Goal: Transaction & Acquisition: Obtain resource

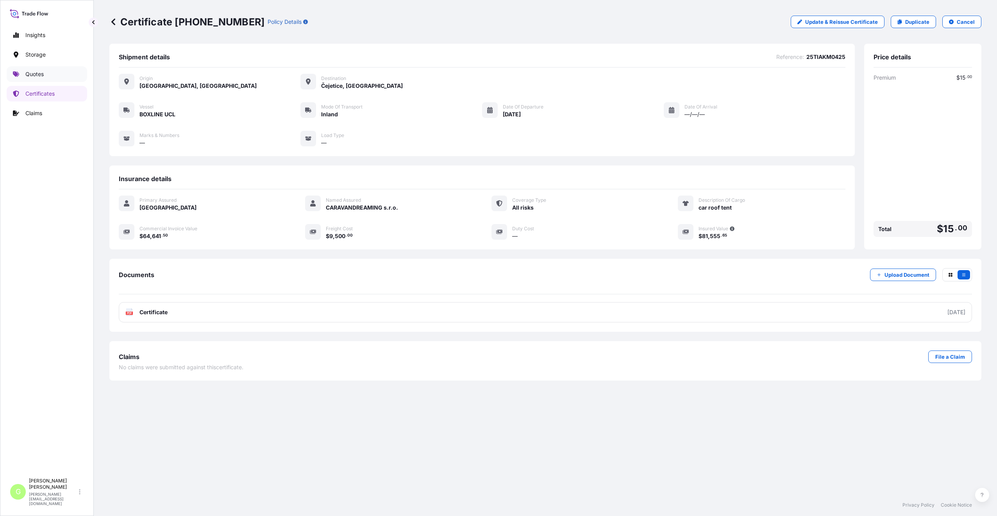
click at [30, 75] on p "Quotes" at bounding box center [34, 74] width 18 height 8
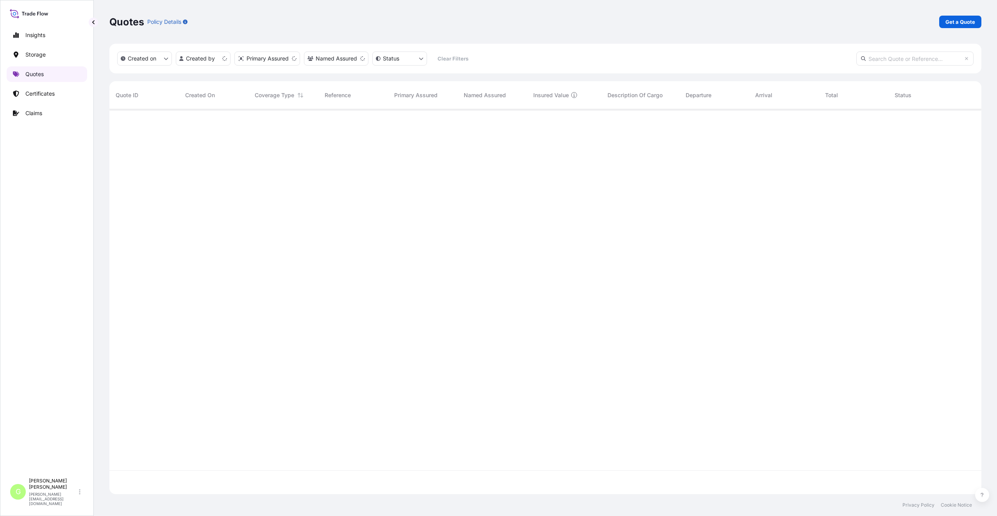
scroll to position [383, 866]
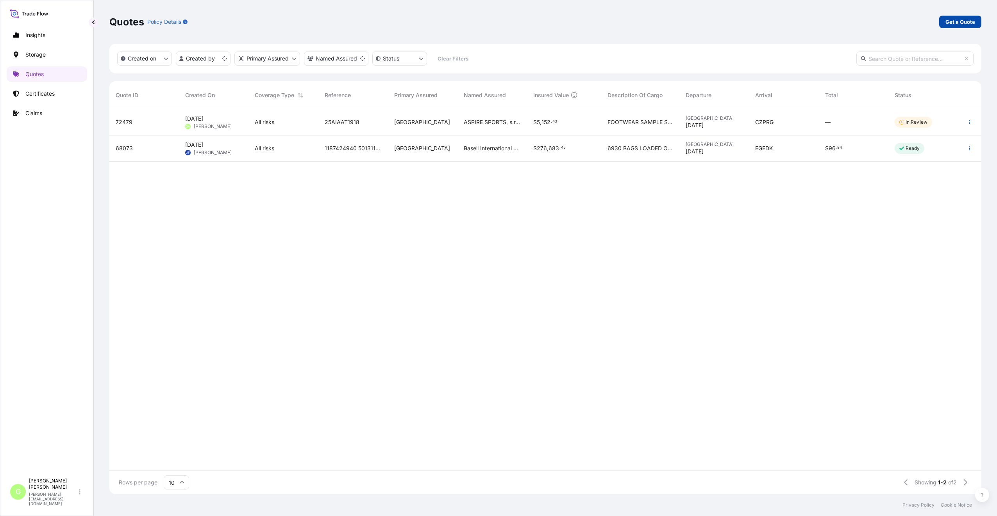
click at [953, 19] on p "Get a Quote" at bounding box center [960, 22] width 30 height 8
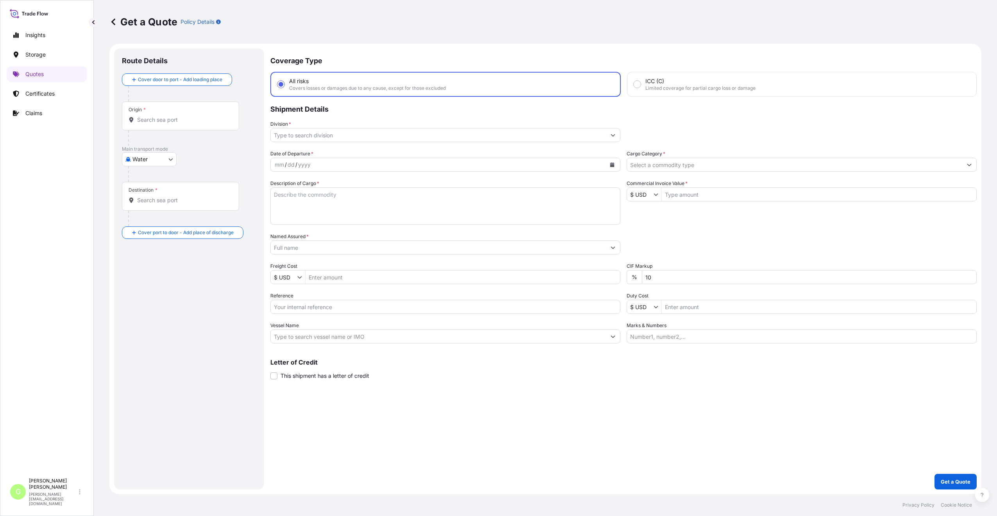
click at [142, 154] on body "Insights Storage Quotes Certificates Claims G [PERSON_NAME] [PERSON_NAME][EMAIL…" at bounding box center [498, 258] width 997 height 516
click at [140, 206] on span "Inland" at bounding box center [145, 208] width 16 height 8
select select "Inland"
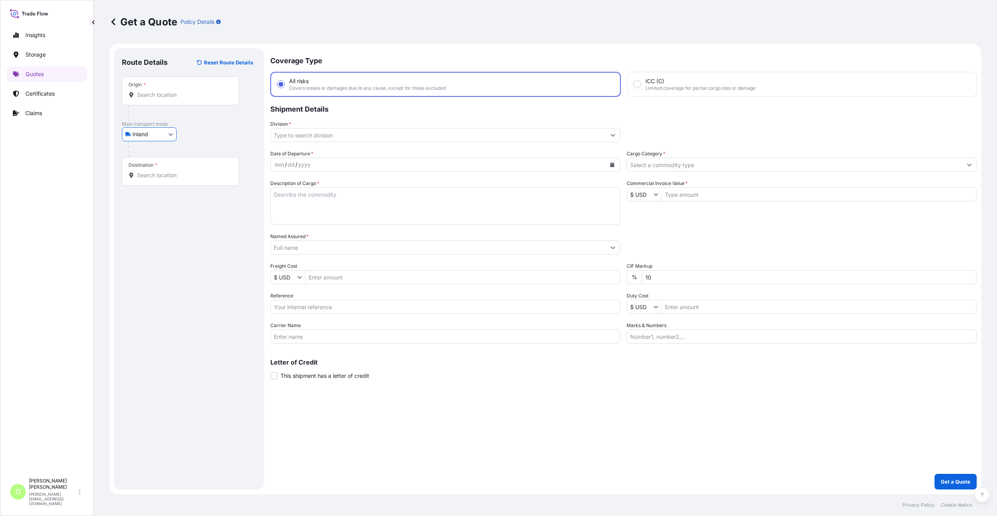
click at [306, 134] on input "Division *" at bounding box center [438, 135] width 335 height 14
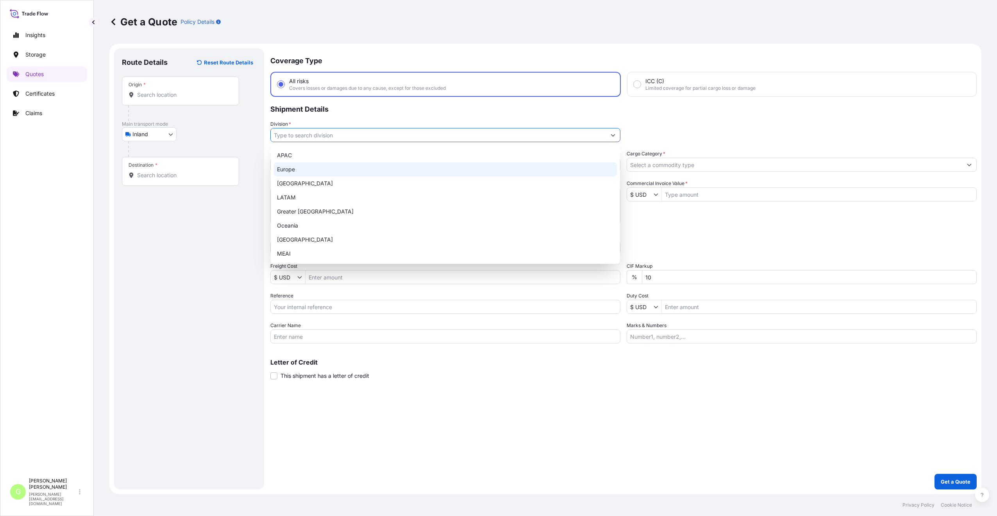
click at [284, 174] on div "Europe" at bounding box center [445, 169] width 343 height 14
type input "Europe"
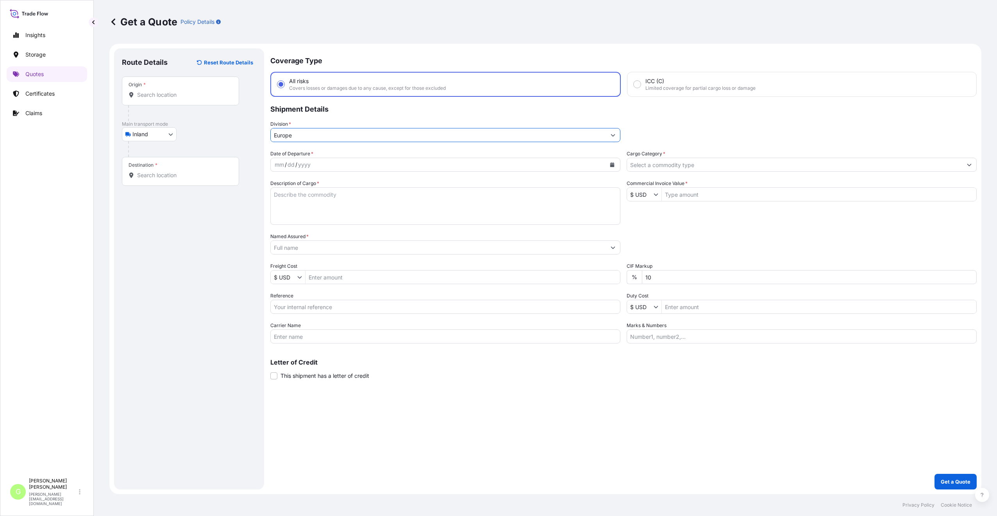
click at [659, 166] on input "Cargo Category *" at bounding box center [794, 165] width 335 height 14
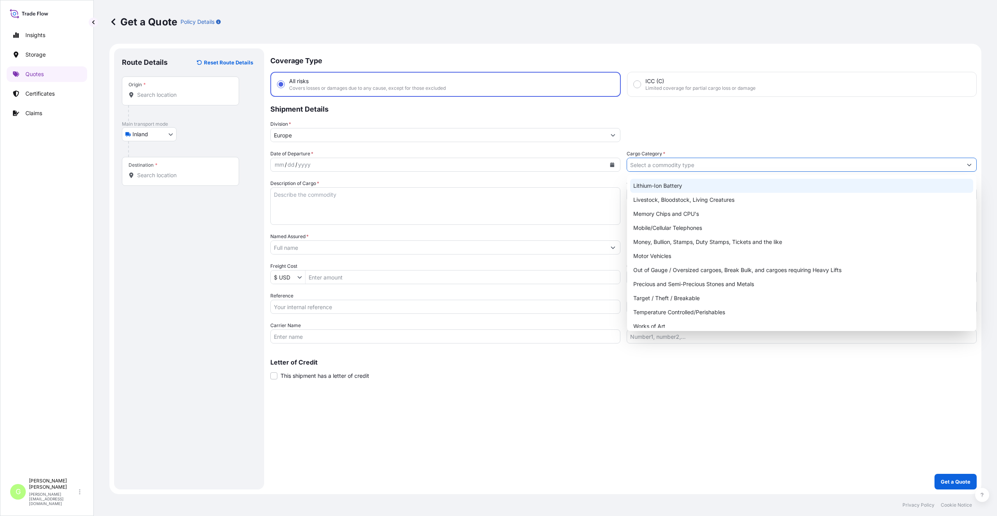
scroll to position [131, 0]
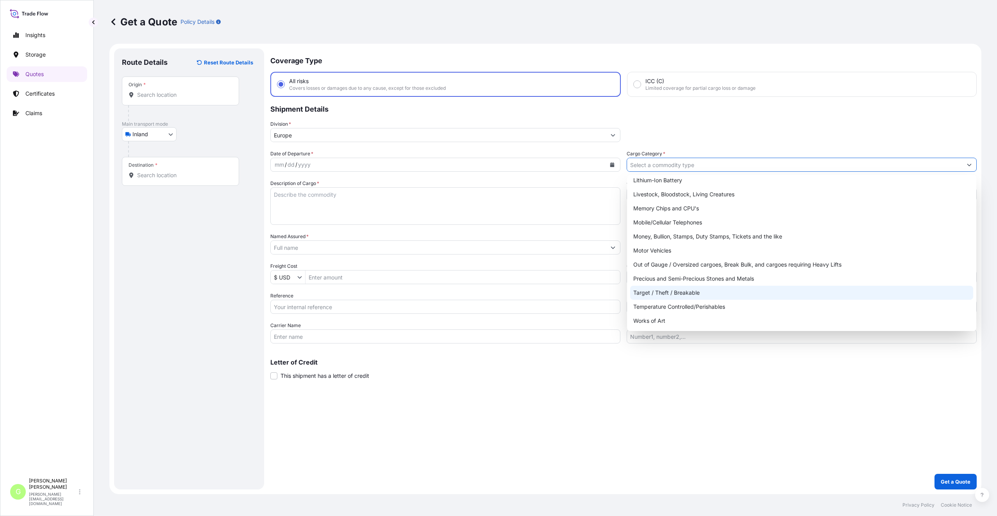
click at [641, 292] on div "Target / Theft / Breakable" at bounding box center [801, 293] width 343 height 14
type input "Target / Theft / Breakable"
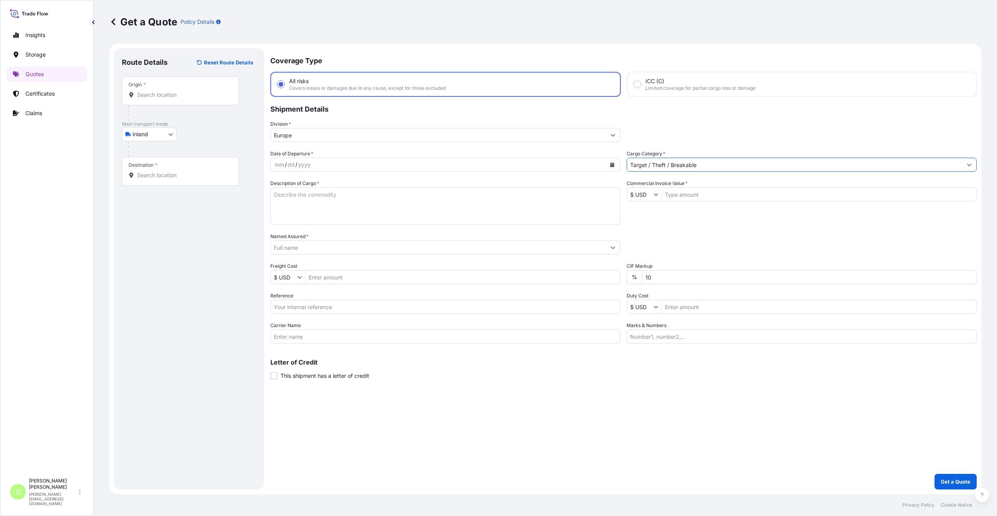
click at [297, 248] on input "Named Assured *" at bounding box center [438, 248] width 335 height 14
type input "KEDAUNG EUROPE a.s"
click at [292, 305] on input "Reference" at bounding box center [445, 307] width 350 height 14
paste input "25TIAOM0430"
type input "25TIAOM0430"
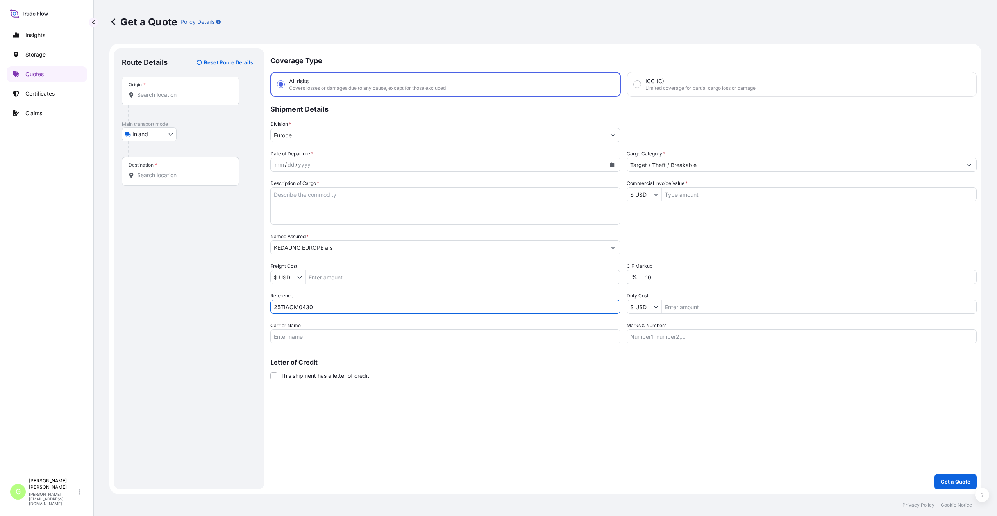
click at [291, 196] on textarea "Description of Cargo *" at bounding box center [445, 205] width 350 height 37
paste textarea "borosylicate"
type textarea "borosylicate"
click at [749, 189] on input "Commercial Invoice Value *" at bounding box center [818, 194] width 314 height 14
paste input "31402.1400"
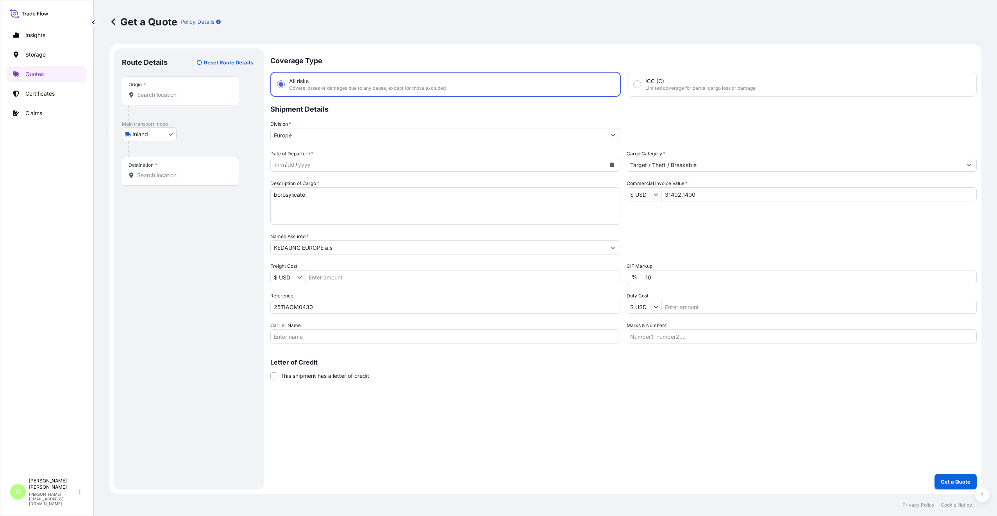
type input "31,402.14"
click at [350, 273] on input "Freight Cost" at bounding box center [462, 277] width 314 height 14
paste input "9100"
type input "9,100"
click at [156, 94] on input "Origin *" at bounding box center [183, 95] width 92 height 8
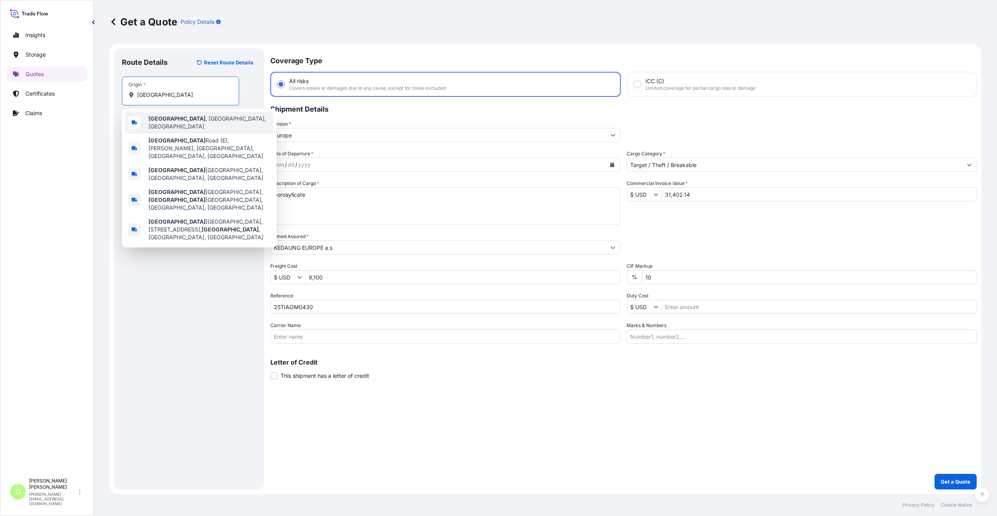
click at [178, 119] on span "[GEOGRAPHIC_DATA] , [GEOGRAPHIC_DATA], [GEOGRAPHIC_DATA]" at bounding box center [209, 123] width 122 height 16
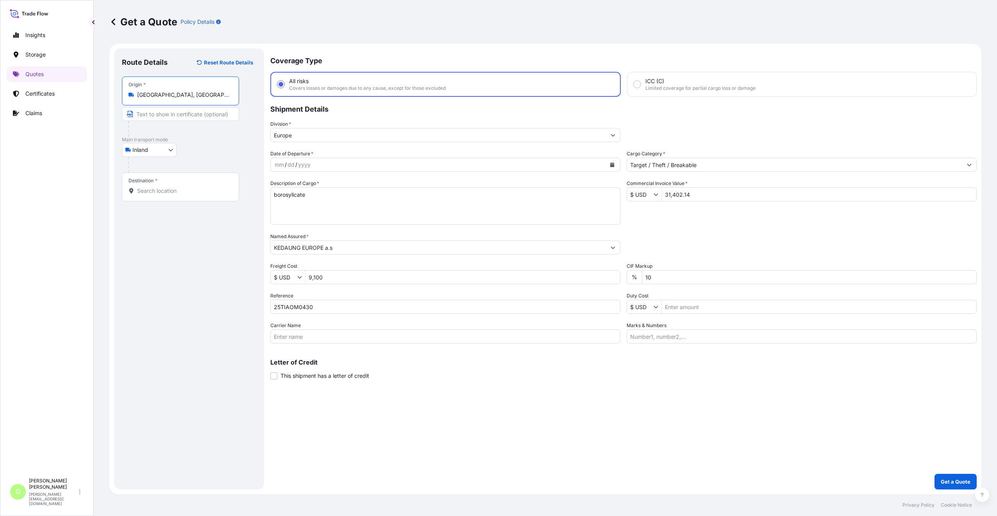
type input "[GEOGRAPHIC_DATA], [GEOGRAPHIC_DATA], [GEOGRAPHIC_DATA]"
click at [162, 115] on input "Text to appear on certificate" at bounding box center [182, 114] width 120 height 14
type input "[GEOGRAPHIC_DATA], [GEOGRAPHIC_DATA]"
click at [168, 189] on input "Destination *" at bounding box center [183, 191] width 92 height 8
click at [149, 192] on input "Destination * Please select a destination" at bounding box center [183, 191] width 92 height 8
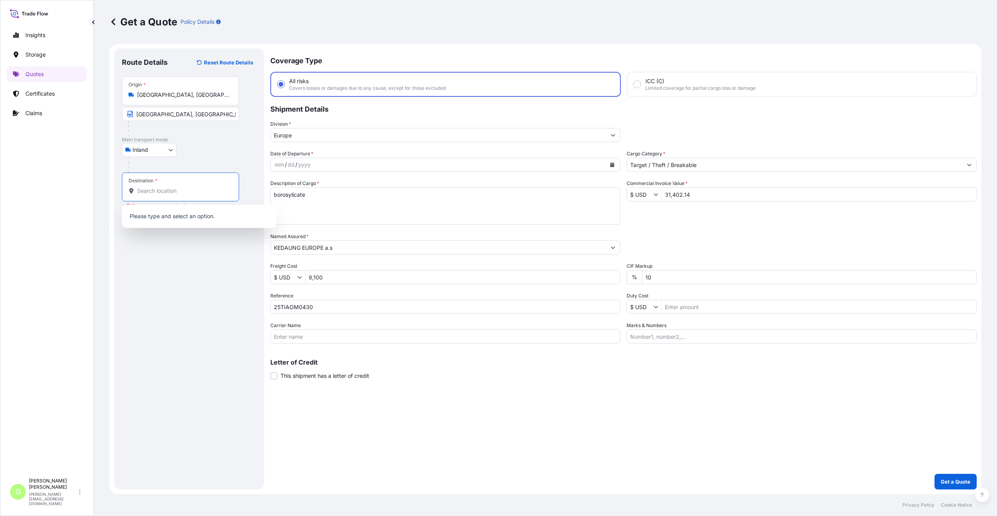
paste input "Havlíčkův [PERSON_NAME]"
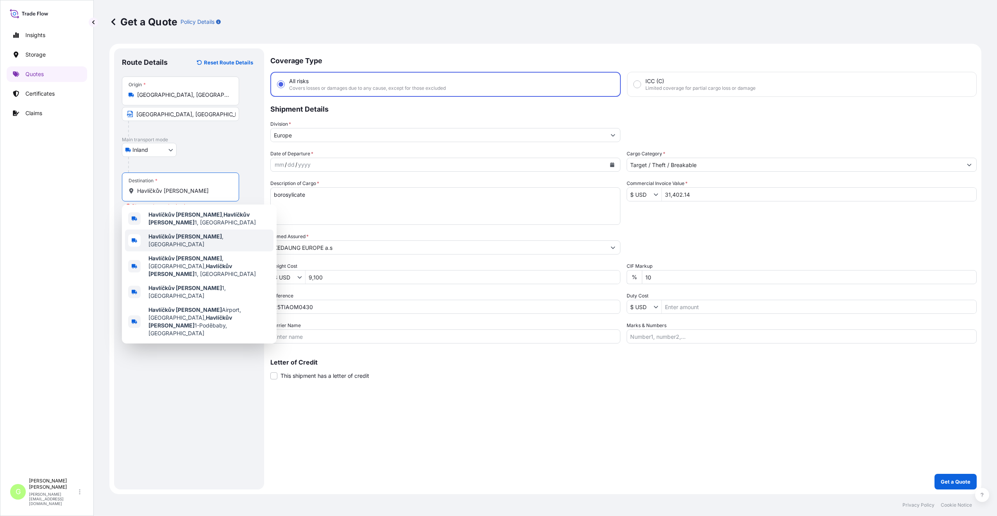
click at [174, 233] on b "Havlíčkův [PERSON_NAME]" at bounding box center [184, 236] width 73 height 7
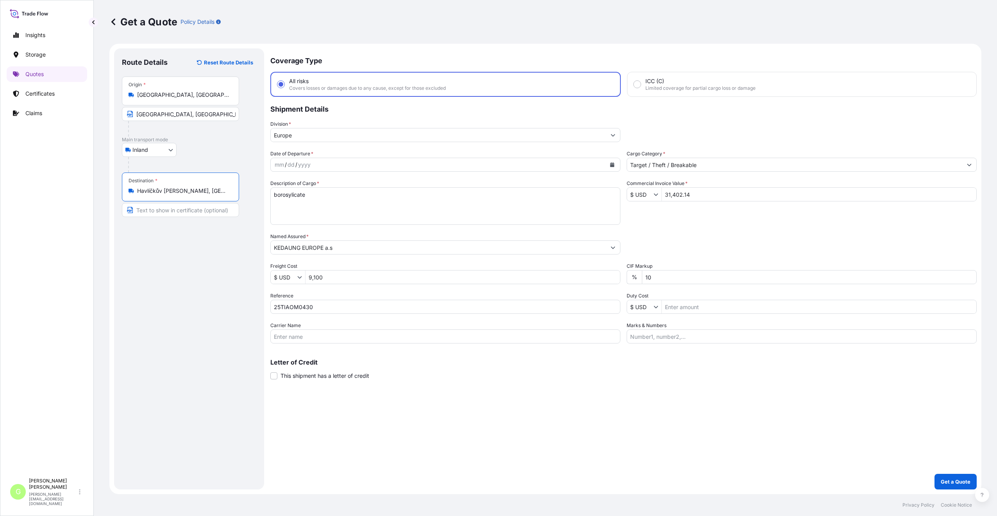
type input "Havlíčkův [PERSON_NAME], [GEOGRAPHIC_DATA]"
click at [157, 209] on input "Text to appear on certificate" at bounding box center [180, 210] width 117 height 14
paste input "Havlíčkův [PERSON_NAME]"
type input "Havlíčkův [PERSON_NAME], [GEOGRAPHIC_DATA]"
click at [233, 316] on div "Route Details Reset Route Details Place of loading Road / [GEOGRAPHIC_DATA] / I…" at bounding box center [189, 269] width 134 height 426
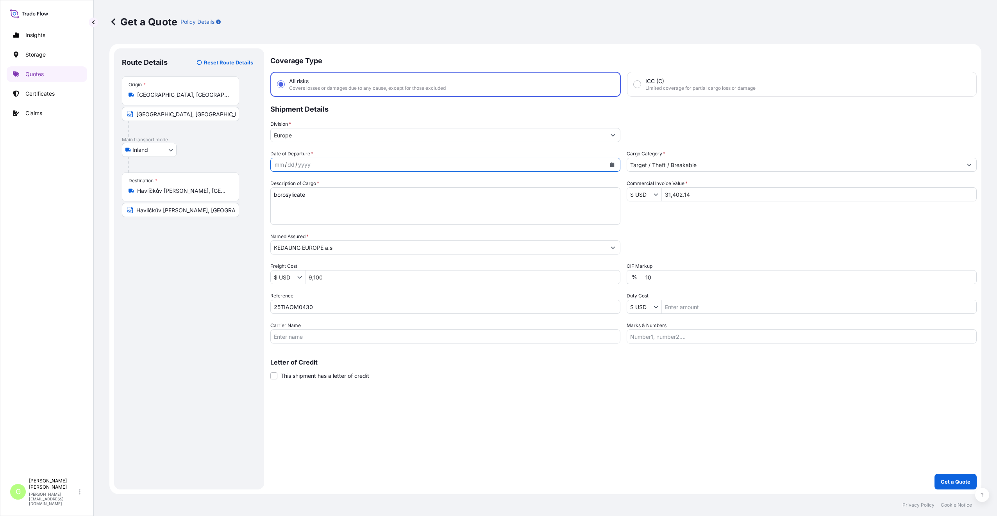
click at [613, 163] on icon "Calendar" at bounding box center [612, 164] width 5 height 5
click at [287, 191] on button "Previous" at bounding box center [286, 187] width 17 height 12
click at [312, 276] on div "26" at bounding box center [314, 275] width 14 height 14
click at [251, 268] on div "Route Details Reset Route Details Place of loading Road / [GEOGRAPHIC_DATA] / I…" at bounding box center [189, 269] width 134 height 426
click at [316, 336] on input "Carrier Name" at bounding box center [445, 337] width 350 height 14
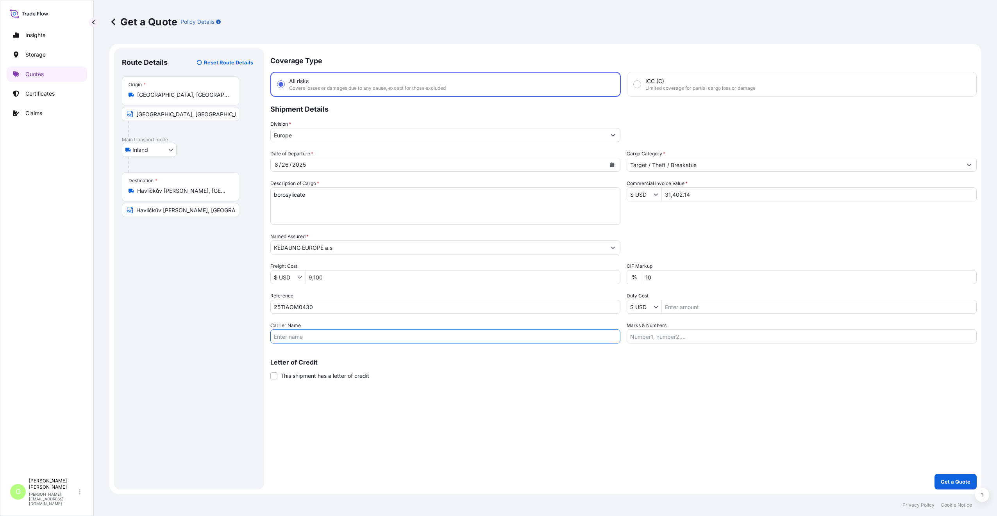
click at [291, 337] on input "Carrier Name" at bounding box center [445, 337] width 350 height 14
type input "CFS CESKA TREBOVA S.R.O."
click at [374, 428] on div "Coverage Type All risks Covers losses or damages due to any cause, except for t…" at bounding box center [623, 268] width 706 height 441
click at [180, 289] on div "Route Details Reset Route Details Place of loading Road / [GEOGRAPHIC_DATA] / I…" at bounding box center [189, 269] width 134 height 426
click at [952, 481] on p "Get a Quote" at bounding box center [955, 482] width 30 height 8
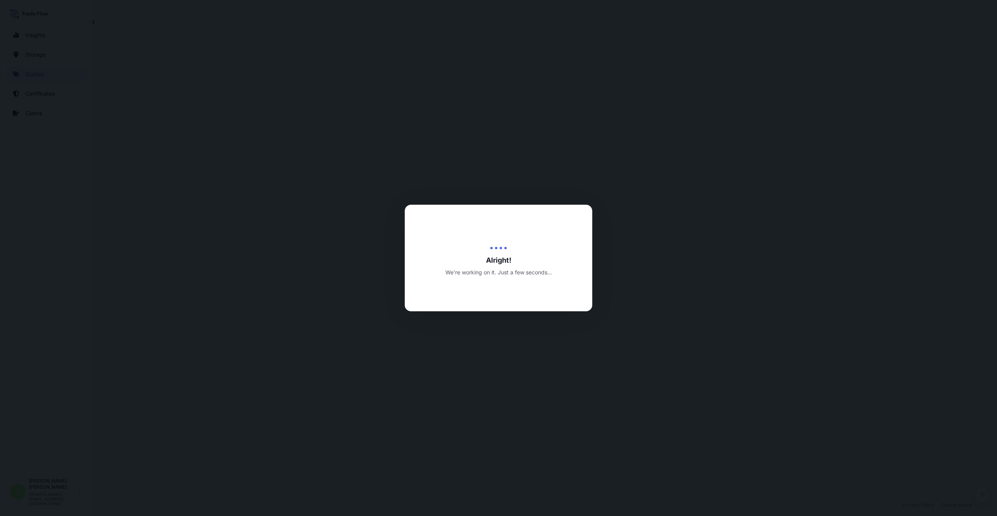
select select "Inland"
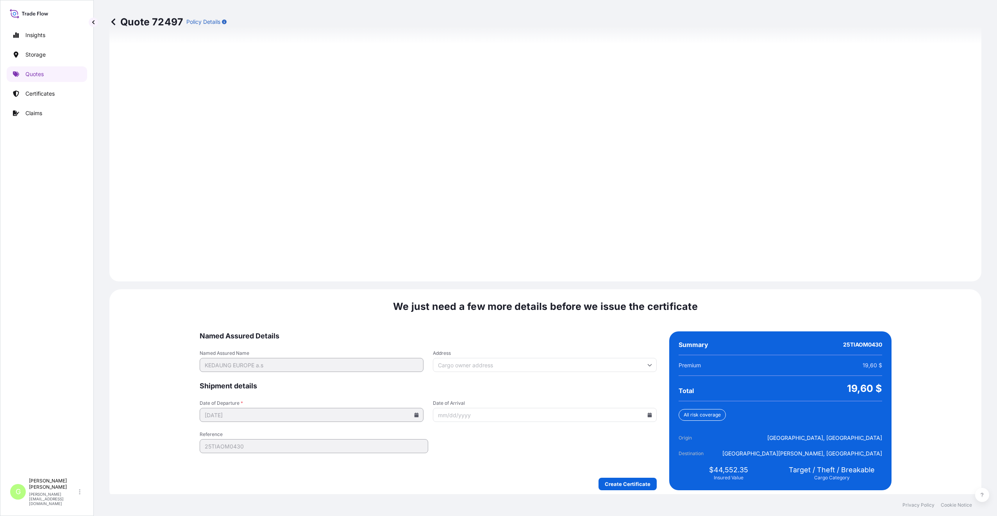
scroll to position [940, 0]
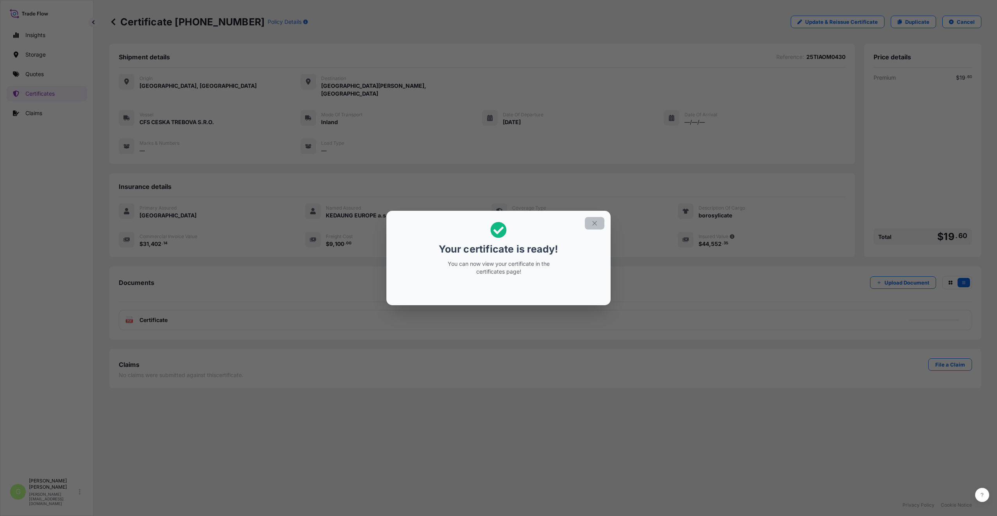
click at [594, 226] on icon "button" at bounding box center [594, 223] width 7 height 7
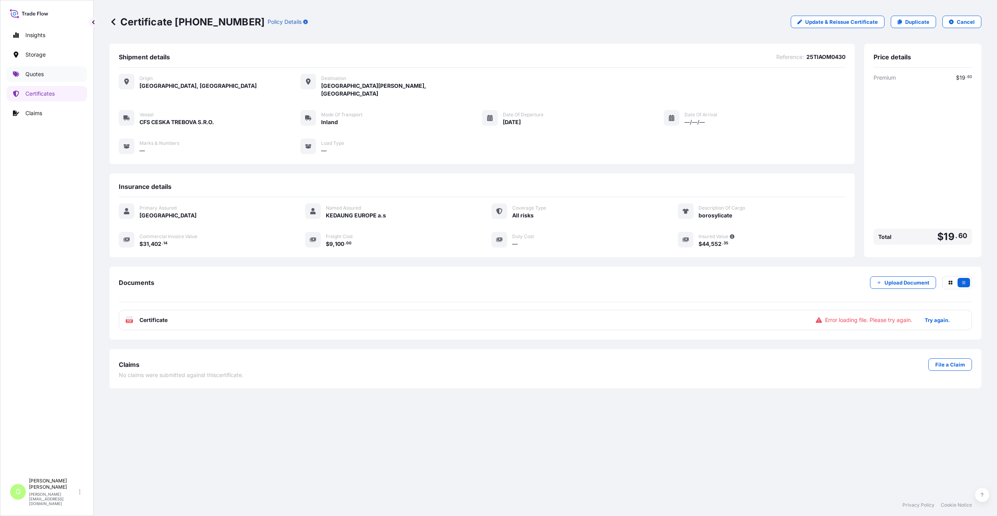
click at [36, 76] on p "Quotes" at bounding box center [34, 74] width 18 height 8
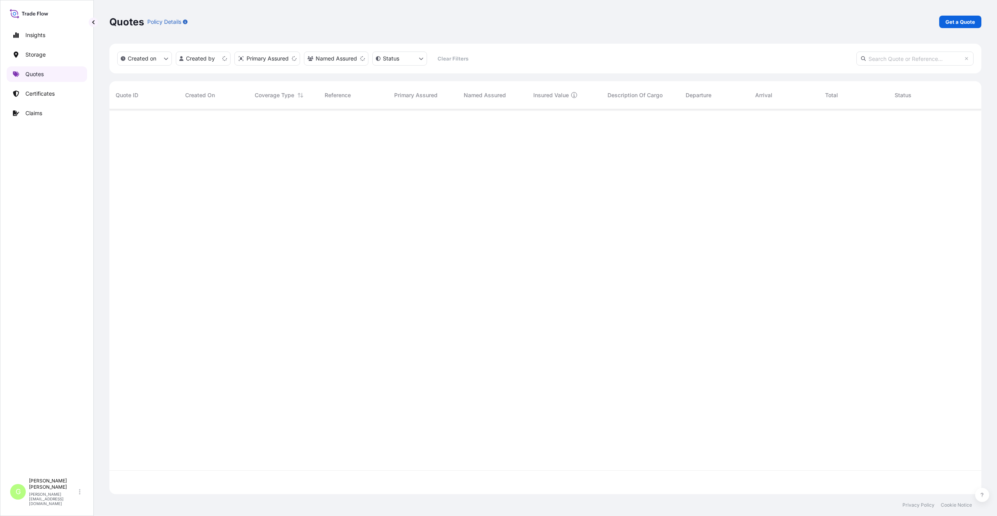
scroll to position [383, 866]
click at [954, 23] on p "Get a Quote" at bounding box center [960, 22] width 30 height 8
select select "Water"
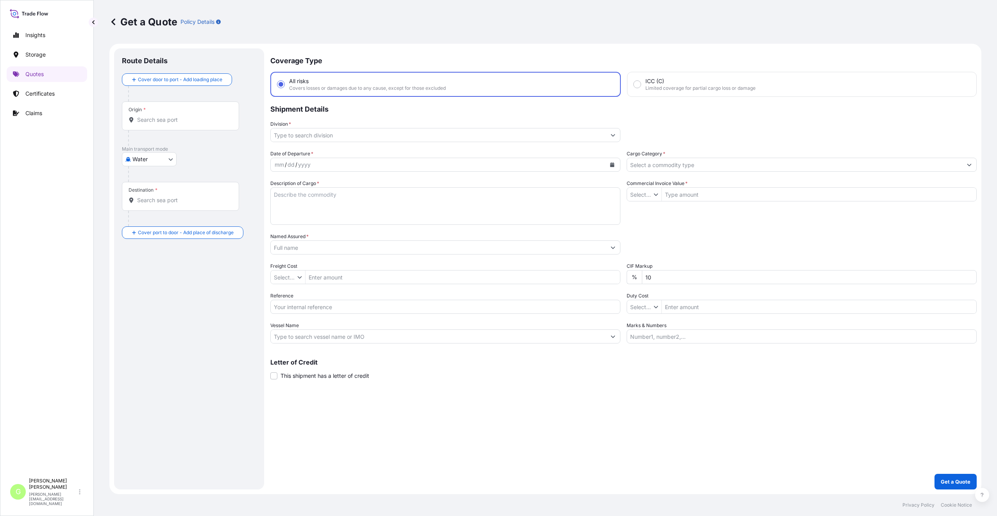
type input "$ USD"
click at [132, 160] on body "Insights Storage Quotes Certificates Claims G [PERSON_NAME] [PERSON_NAME][EMAIL…" at bounding box center [498, 258] width 997 height 516
click at [140, 207] on span "Inland" at bounding box center [145, 208] width 16 height 8
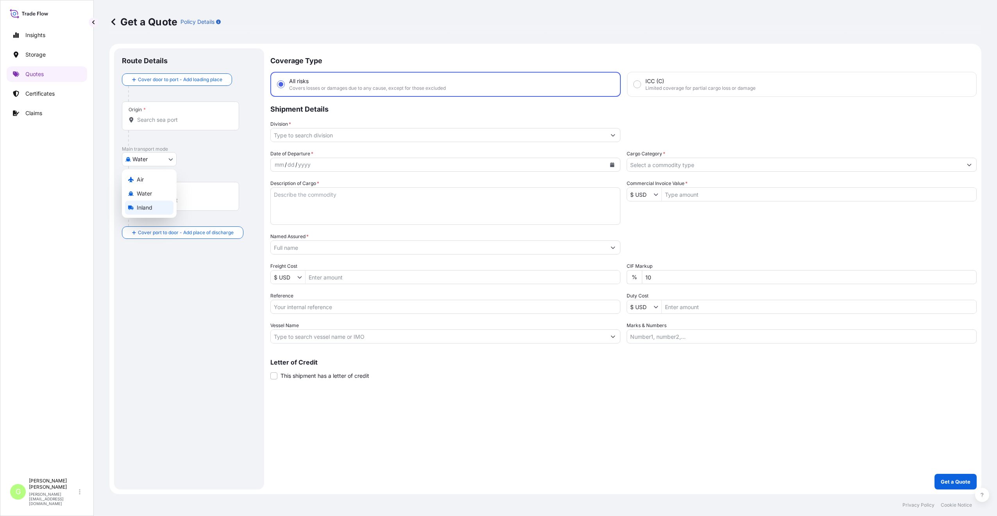
select select "Inland"
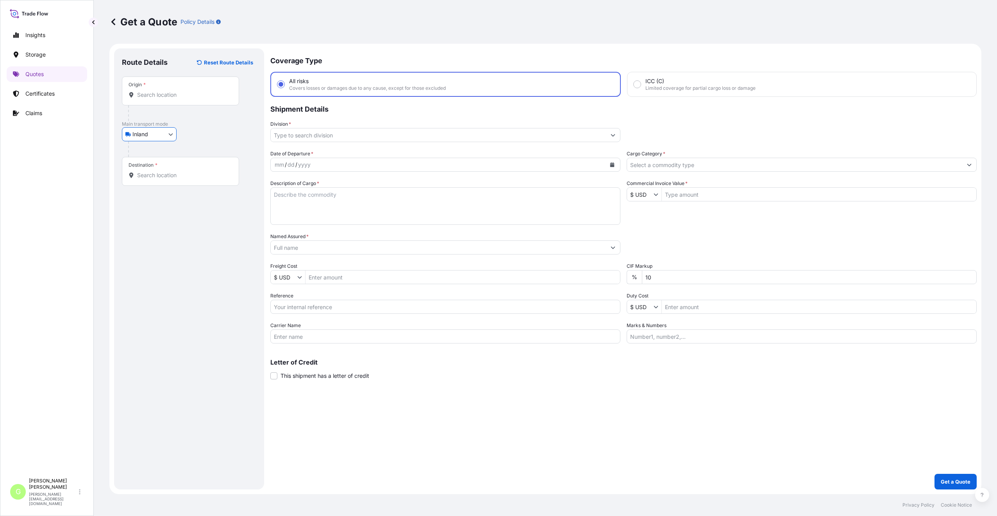
click at [293, 135] on input "Division *" at bounding box center [438, 135] width 335 height 14
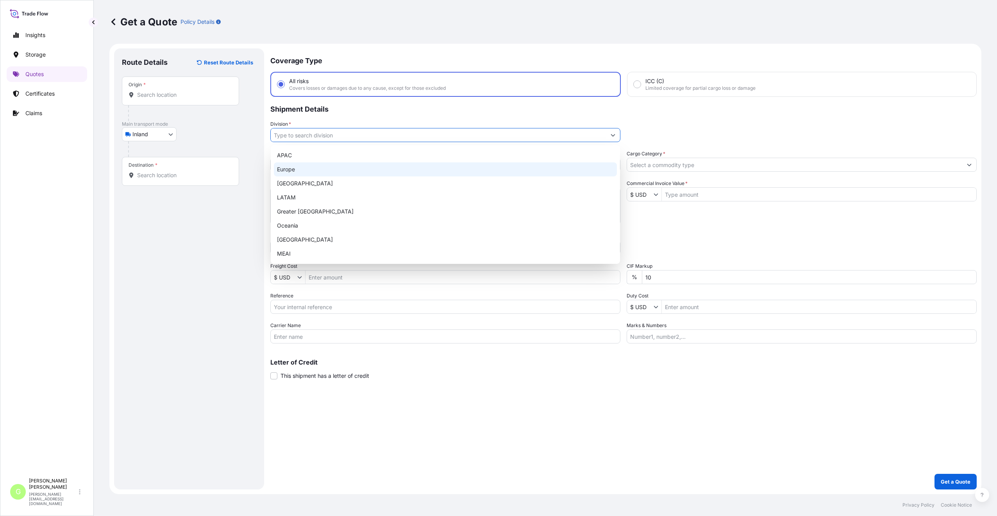
click at [285, 168] on div "Europe" at bounding box center [445, 169] width 343 height 14
type input "Europe"
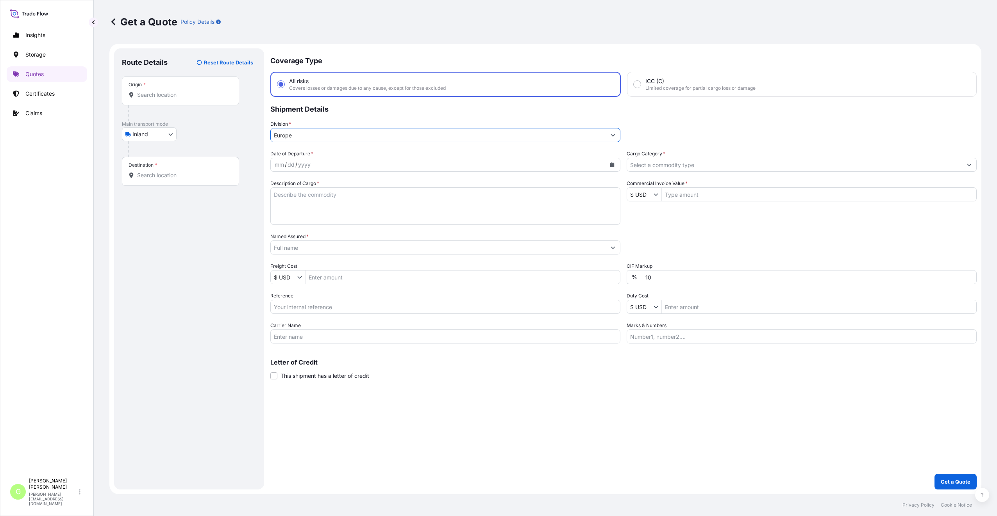
click at [654, 166] on input "Cargo Category *" at bounding box center [794, 165] width 335 height 14
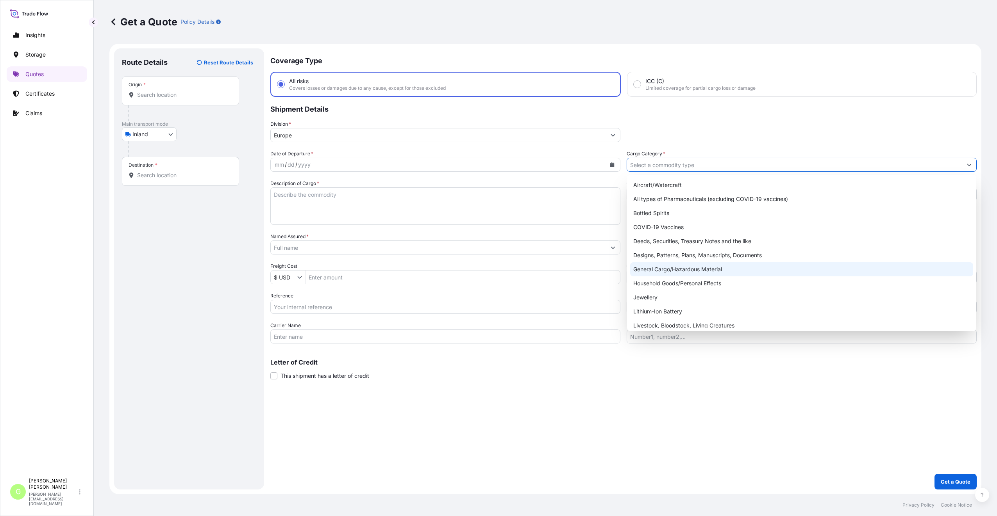
click at [644, 264] on div "General Cargo/Hazardous Material" at bounding box center [801, 269] width 343 height 14
type input "General Cargo/Hazardous Material"
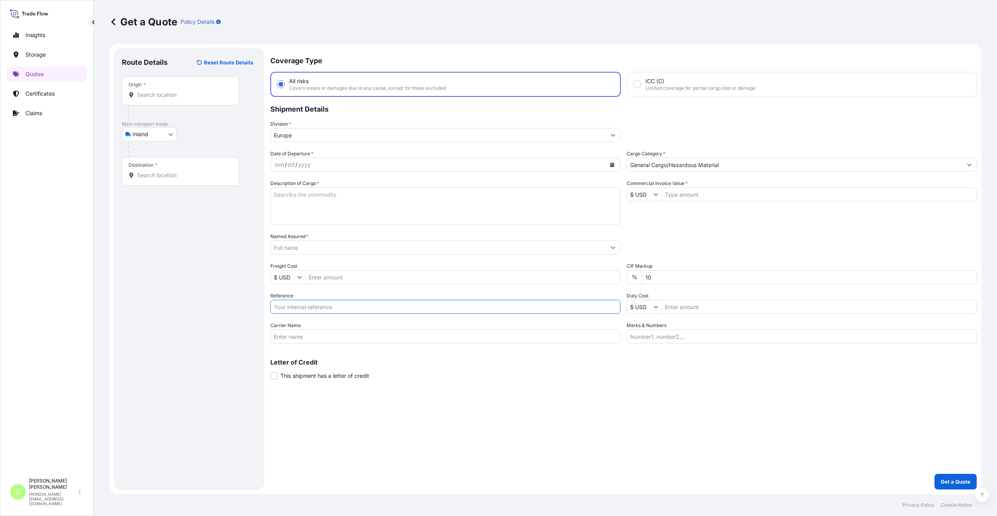
click at [306, 305] on input "Reference" at bounding box center [445, 307] width 350 height 14
paste input "25TIAKM0465"
type input "25TIAKM0465"
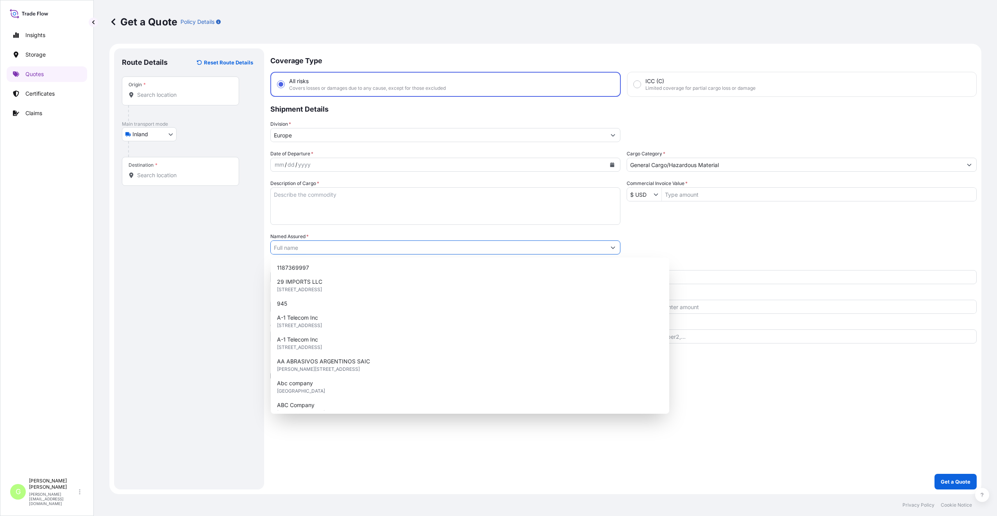
click at [312, 247] on input "Named Assured *" at bounding box center [438, 248] width 335 height 14
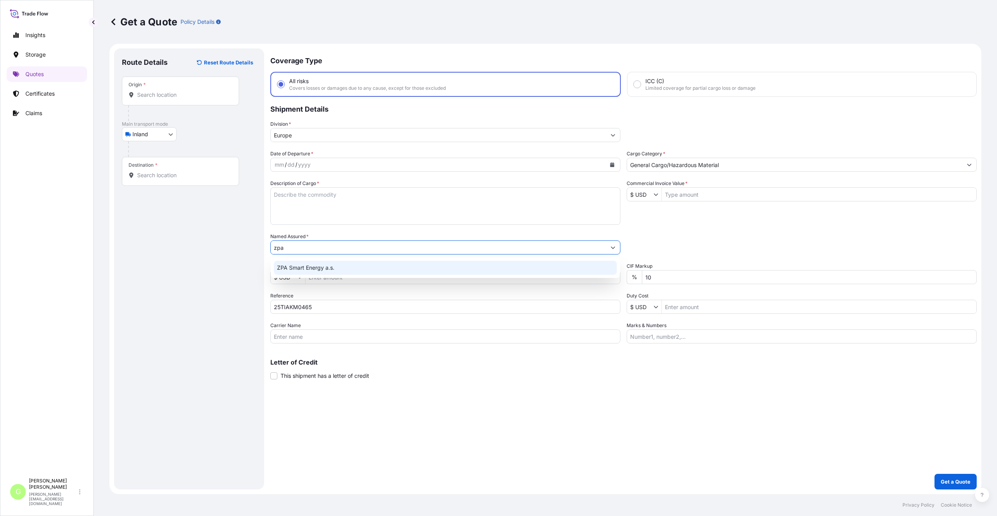
click at [318, 269] on span "ZPA Smart Energy a.s." at bounding box center [305, 268] width 57 height 8
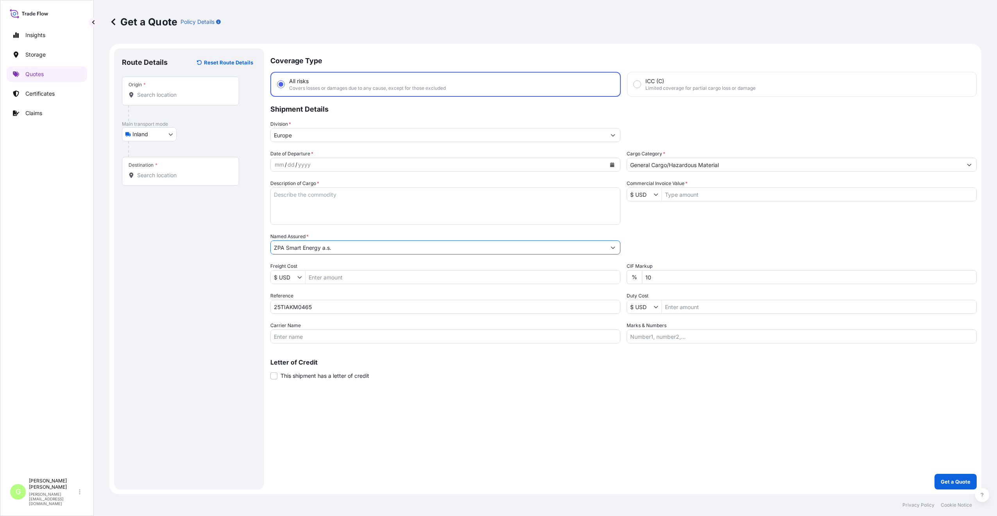
type input "ZPA Smart Energy a.s."
